Goal: Contribute content

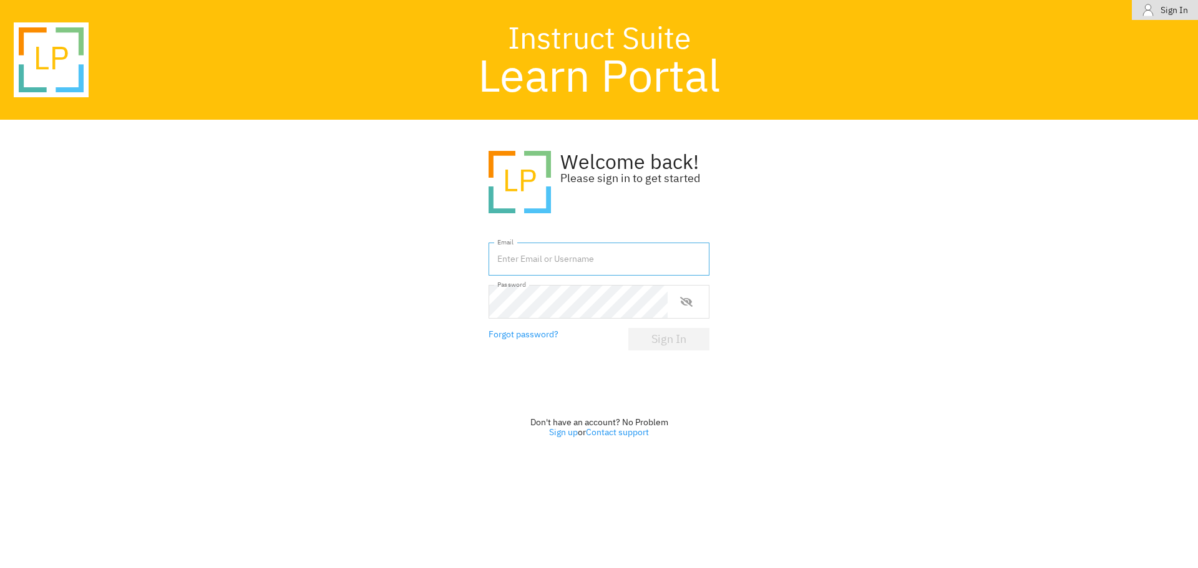
click at [585, 263] on input "text" at bounding box center [599, 260] width 221 height 34
type input "[EMAIL_ADDRESS][DOMAIN_NAME]"
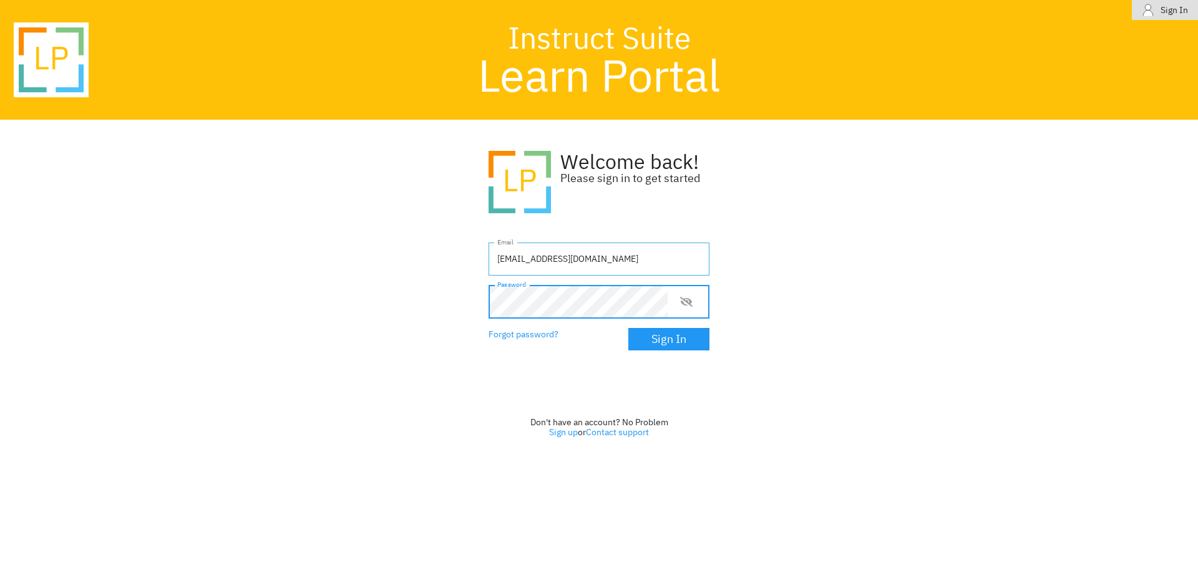
click at [628, 328] on button "Sign In" at bounding box center [668, 339] width 81 height 22
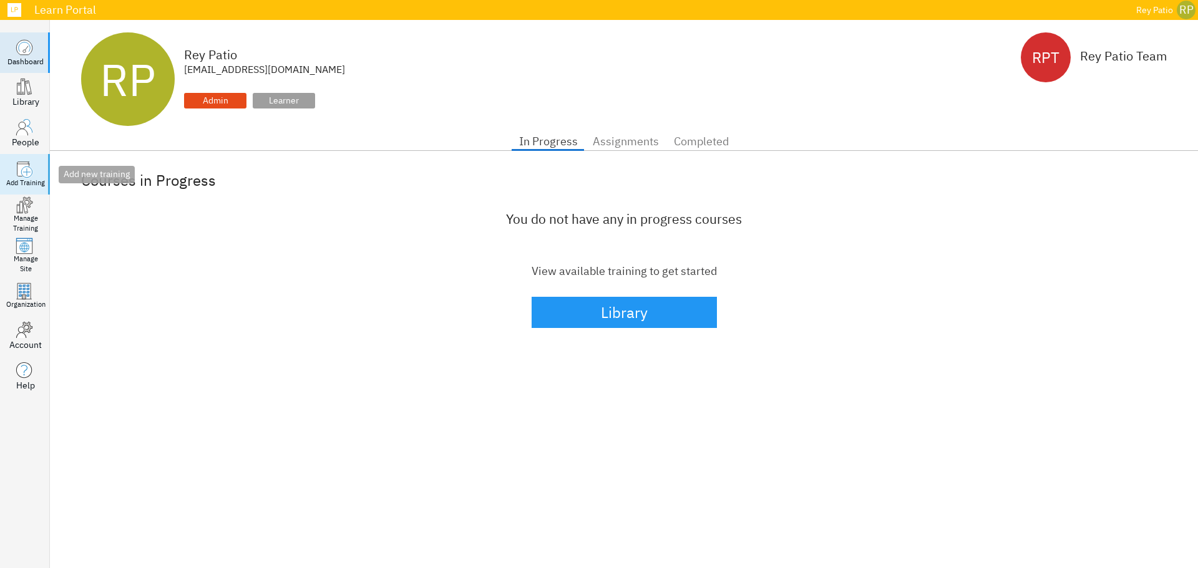
click at [25, 171] on circle at bounding box center [26, 172] width 11 height 11
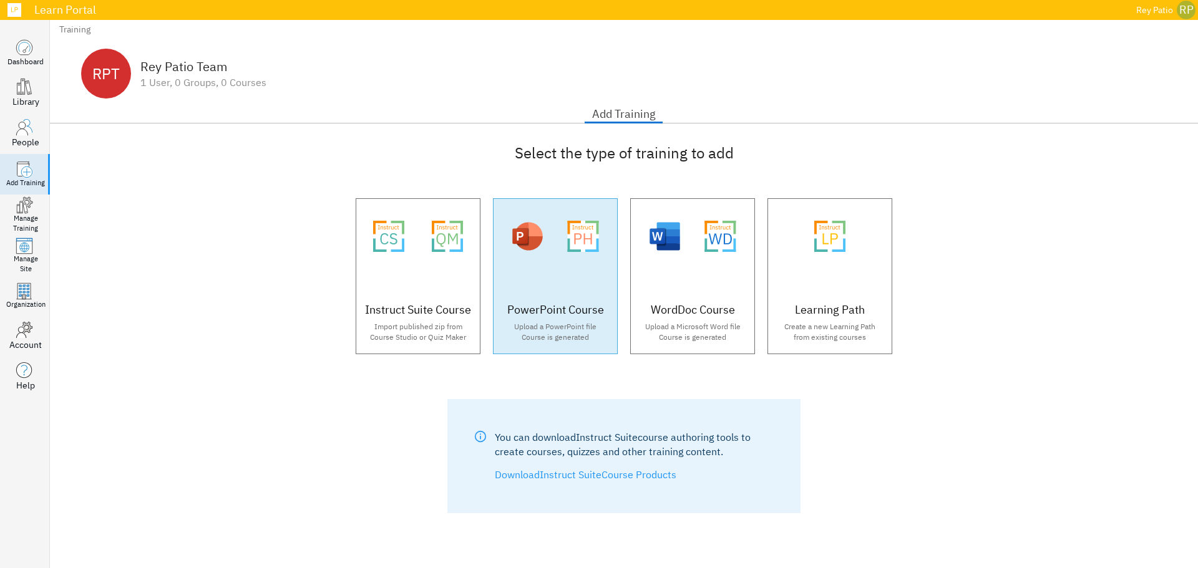
click at [580, 263] on div ".microsoft-powerpoint-logo_svg__cls-5{isolation:isolate;opacity:.2} .instruct-p…" at bounding box center [556, 236] width 124 height 75
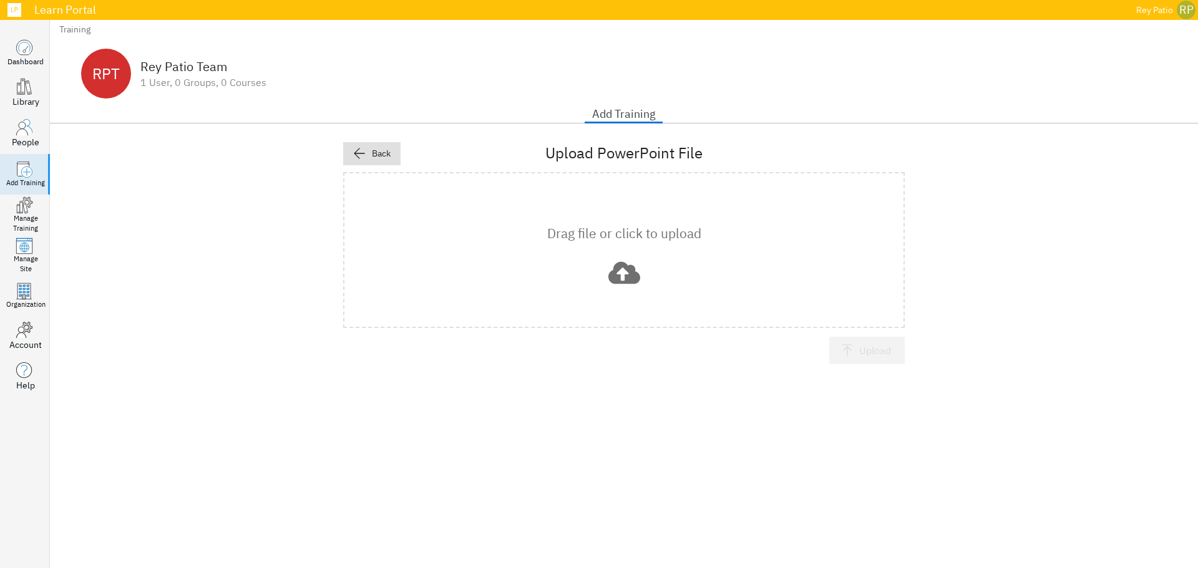
click at [623, 281] on icon at bounding box center [624, 272] width 32 height 22
click at [857, 361] on button "Upload" at bounding box center [866, 350] width 75 height 27
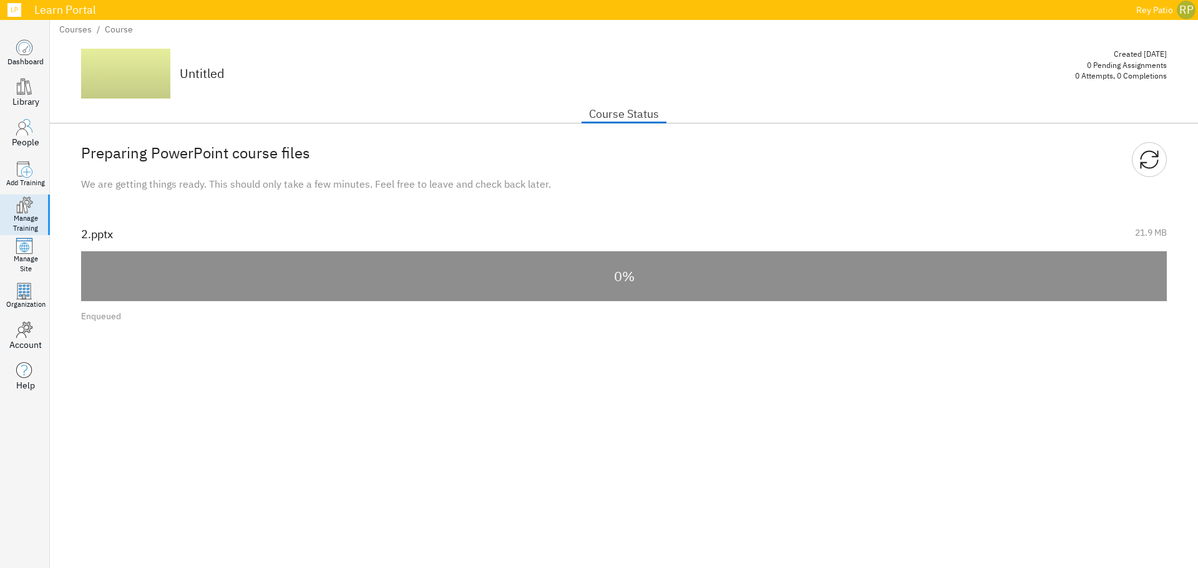
click at [645, 403] on div "Preparing PowerPoint course files We are getting things ready. This should only…" at bounding box center [624, 346] width 1148 height 445
